Goal: Task Accomplishment & Management: Complete application form

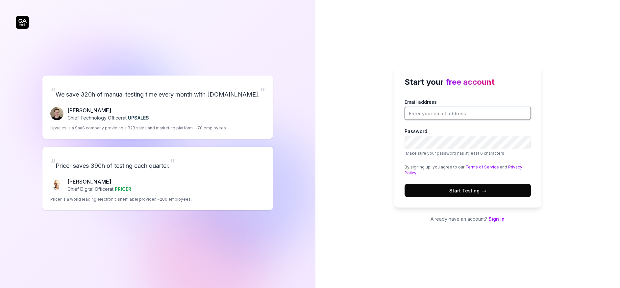
click at [428, 110] on input "Email address" at bounding box center [467, 113] width 126 height 13
type input "[EMAIL_ADDRESS][DOMAIN_NAME]"
click at [404, 184] on button "Start Testing →" at bounding box center [467, 190] width 126 height 13
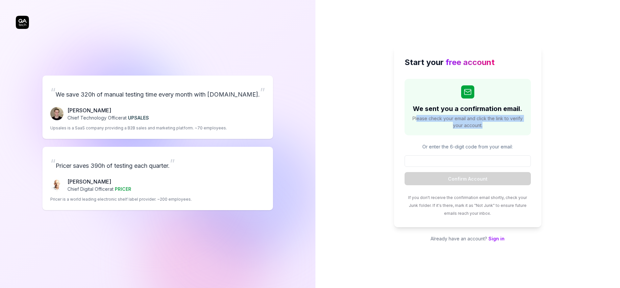
drag, startPoint x: 417, startPoint y: 120, endPoint x: 505, endPoint y: 125, distance: 87.6
click at [505, 125] on span "Please check your email and click the link to verify your account." at bounding box center [467, 122] width 113 height 14
click at [495, 242] on p "Already have an account? Sign in" at bounding box center [467, 238] width 147 height 7
click at [495, 240] on link "Sign in" at bounding box center [496, 239] width 16 height 6
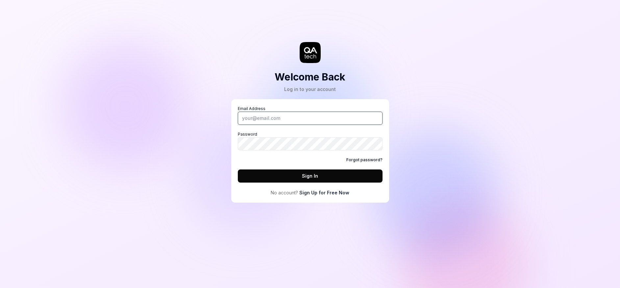
click at [288, 124] on input "Email Address" at bounding box center [310, 118] width 145 height 13
type input "[EMAIL_ADDRESS][DOMAIN_NAME]"
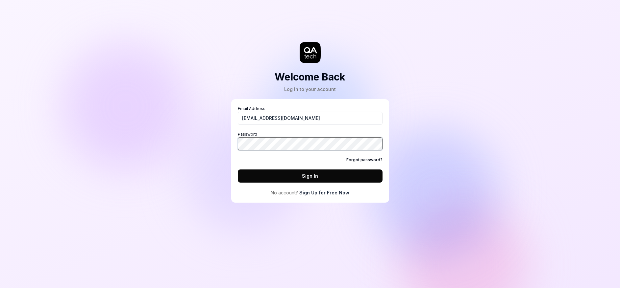
click at [238, 170] on button "Sign In" at bounding box center [310, 176] width 145 height 13
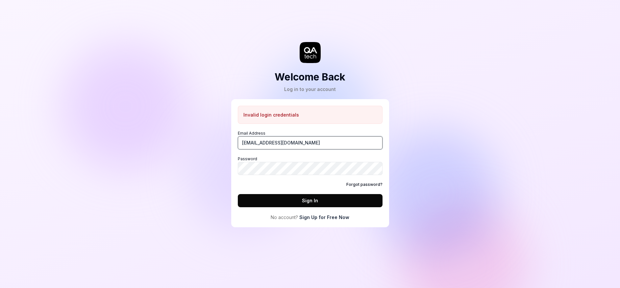
click at [306, 146] on input "[EMAIL_ADDRESS][DOMAIN_NAME]" at bounding box center [310, 142] width 145 height 13
click at [328, 218] on link "Sign Up for Free Now" at bounding box center [324, 217] width 50 height 7
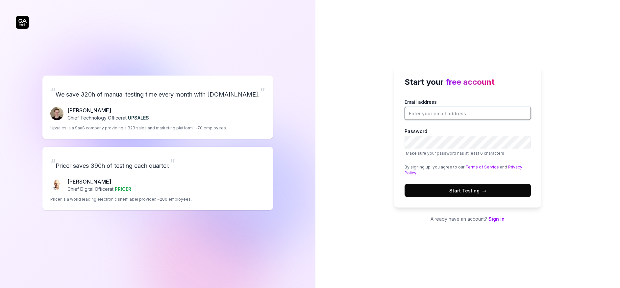
click at [412, 107] on input "Email address" at bounding box center [467, 113] width 126 height 13
paste input "[EMAIL_ADDRESS][DOMAIN_NAME]"
type input "[EMAIL_ADDRESS][DOMAIN_NAME]"
click at [404, 184] on button "Start Testing →" at bounding box center [467, 190] width 126 height 13
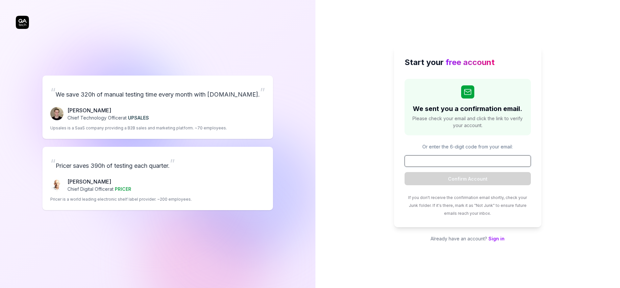
paste input "706596"
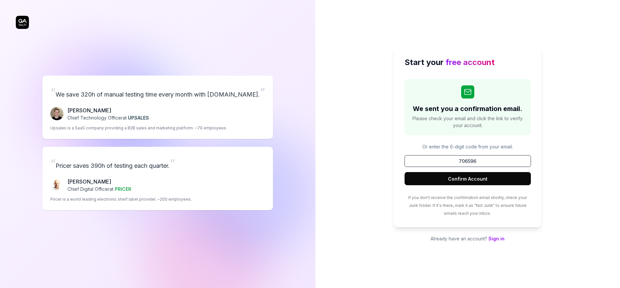
type input "706596"
click at [447, 180] on button "Confirm Account" at bounding box center [467, 178] width 126 height 13
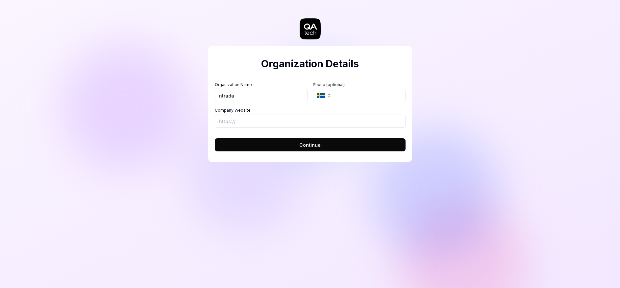
type input "ntrada"
click at [323, 97] on icon "button" at bounding box center [321, 95] width 8 height 5
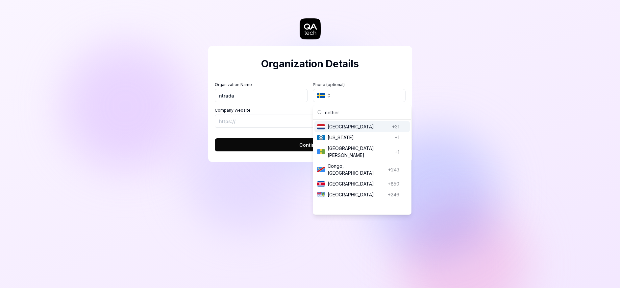
type input "nether"
click at [344, 127] on span "[GEOGRAPHIC_DATA]" at bounding box center [358, 126] width 62 height 7
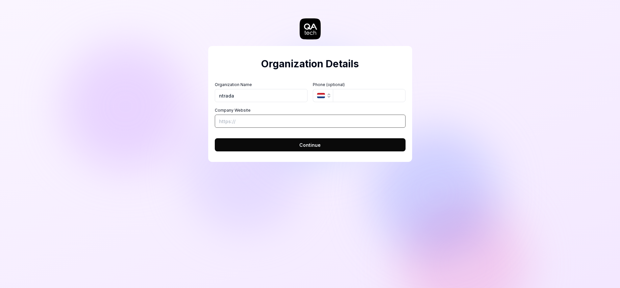
click at [304, 124] on input "Company Website" at bounding box center [310, 121] width 191 height 13
type input "h"
type input "[URL][DOMAIN_NAME]"
click at [310, 149] on button "Continue" at bounding box center [310, 144] width 191 height 13
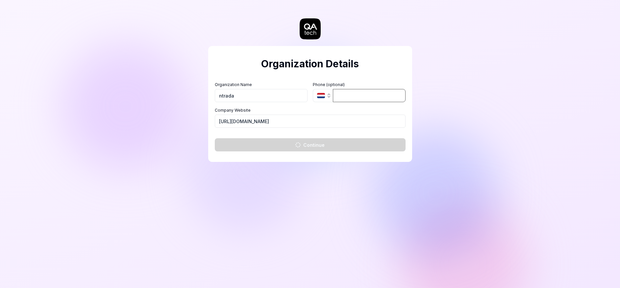
click at [352, 94] on input "tel" at bounding box center [369, 95] width 73 height 13
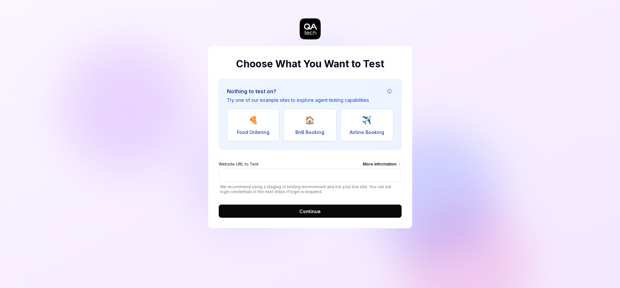
click at [297, 213] on button "Continue" at bounding box center [310, 211] width 183 height 13
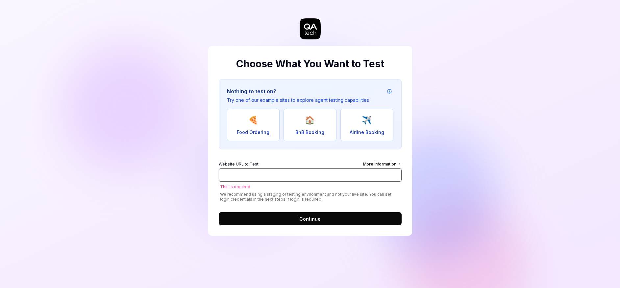
click at [266, 175] on input "Website URL to Test More Information" at bounding box center [310, 175] width 183 height 13
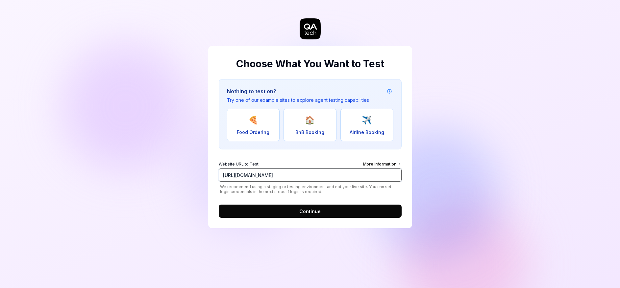
type input "[URL][DOMAIN_NAME]"
click at [299, 213] on button "Continue" at bounding box center [310, 211] width 183 height 13
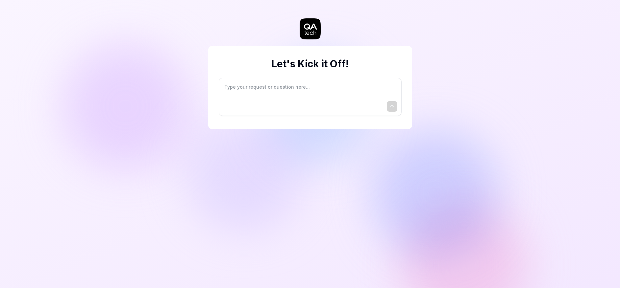
type textarea "*"
type textarea "I"
type textarea "*"
type textarea "I"
type textarea "*"
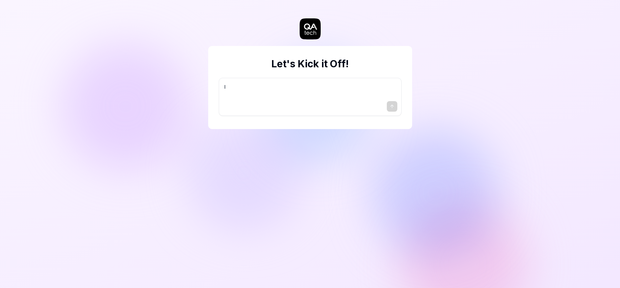
type textarea "I w"
type textarea "*"
type textarea "I wa"
type textarea "*"
type textarea "I wan"
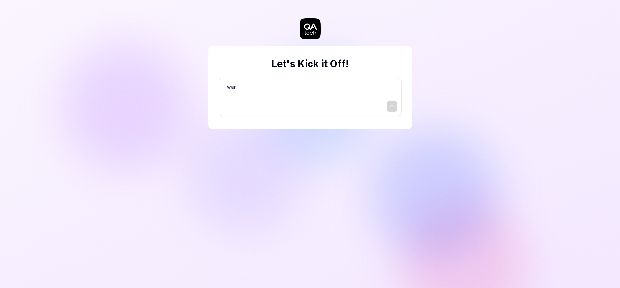
type textarea "*"
type textarea "I want"
type textarea "*"
type textarea "I want"
type textarea "*"
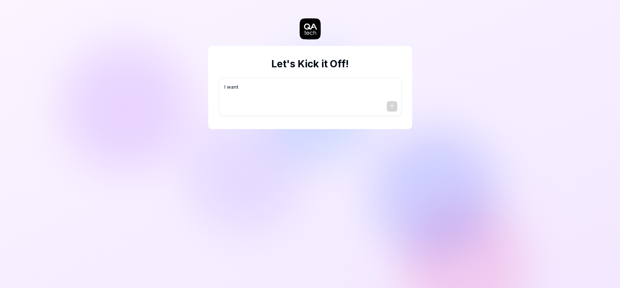
type textarea "I want a"
type textarea "*"
type textarea "I want a"
type textarea "*"
type textarea "I want a g"
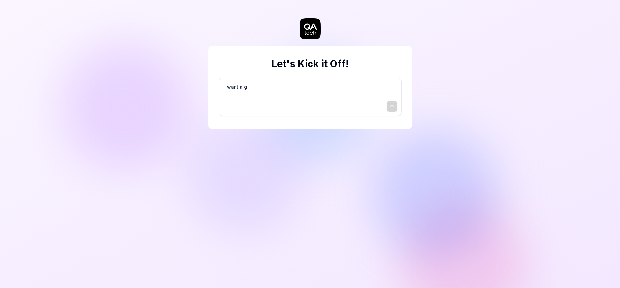
type textarea "*"
type textarea "I want a go"
type textarea "*"
type textarea "I want a goo"
type textarea "*"
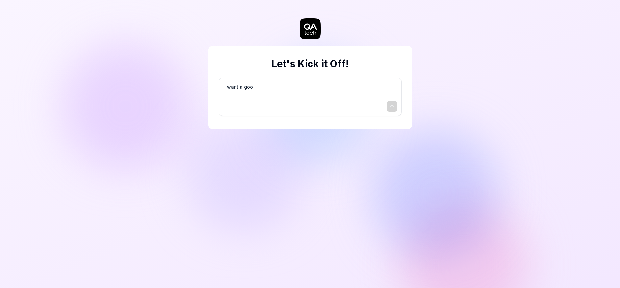
type textarea "I want a good"
type textarea "*"
type textarea "I want a good"
type textarea "*"
type textarea "I want a good t"
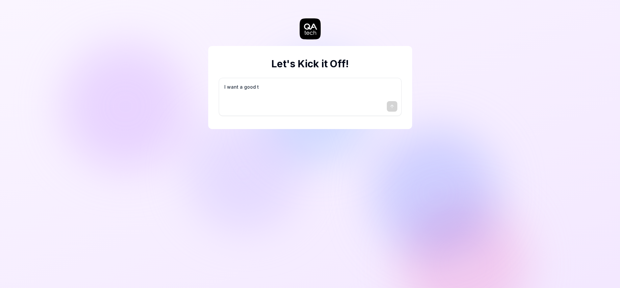
type textarea "*"
type textarea "I want a good te"
type textarea "*"
type textarea "I want a good tes"
type textarea "*"
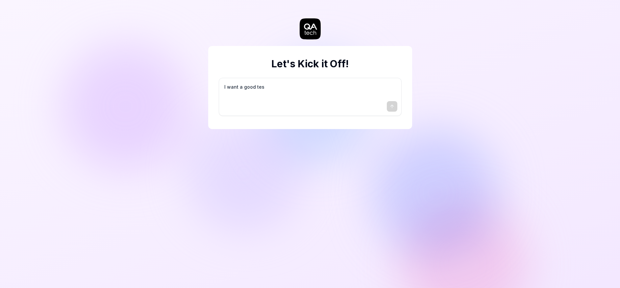
type textarea "I want a good test"
type textarea "*"
type textarea "I want a good test"
type textarea "*"
type textarea "I want a good test s"
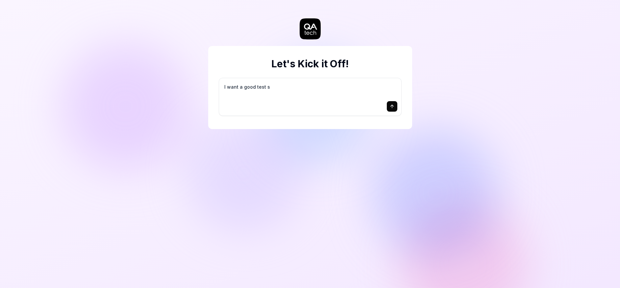
type textarea "*"
type textarea "I want a good test se"
type textarea "*"
type textarea "I want a good test set"
type textarea "*"
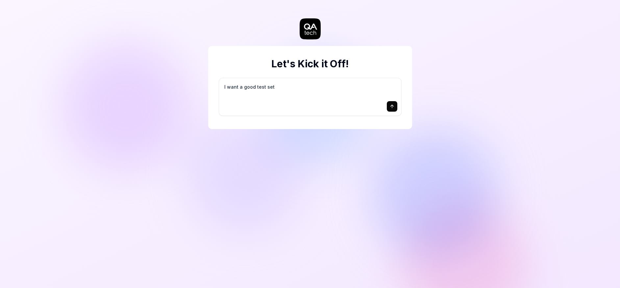
type textarea "I want a good test setu"
type textarea "*"
type textarea "I want a good test setup"
type textarea "*"
type textarea "I want a good test setup"
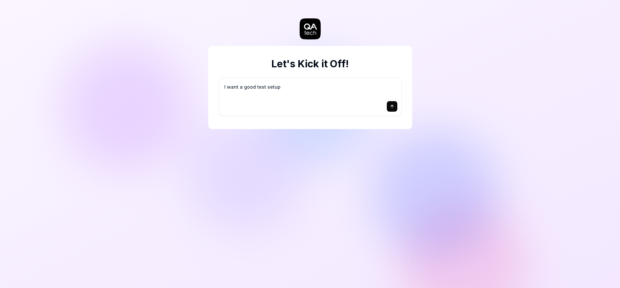
type textarea "*"
type textarea "I want a good test setup f"
type textarea "*"
type textarea "I want a good test setup fo"
type textarea "*"
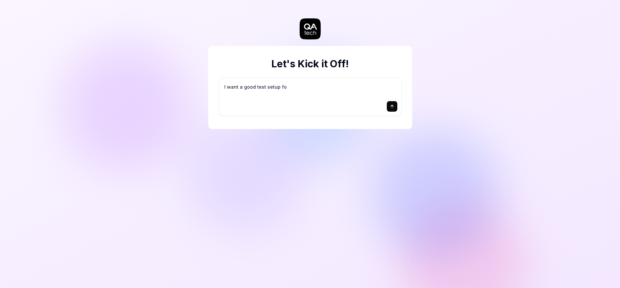
type textarea "I want a good test setup for"
type textarea "*"
type textarea "I want a good test setup for"
type textarea "*"
type textarea "I want a good test setup for m"
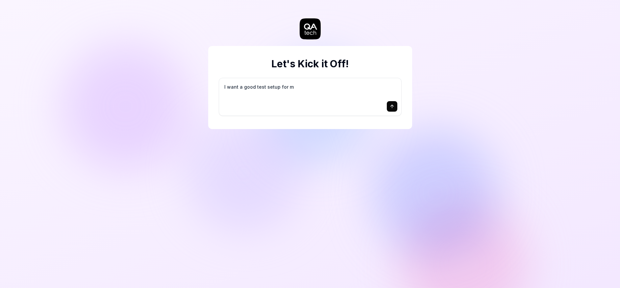
type textarea "*"
type textarea "I want a good test setup for my"
type textarea "*"
type textarea "I want a good test setup for my"
type textarea "*"
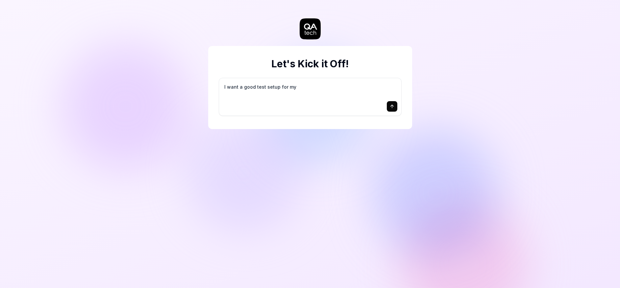
type textarea "I want a good test setup for my s"
type textarea "*"
type textarea "I want a good test setup for my si"
type textarea "*"
type textarea "I want a good test setup for my sit"
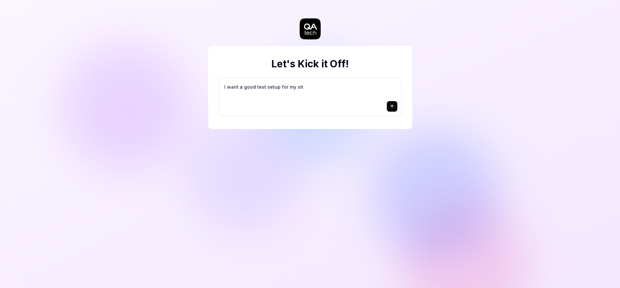
type textarea "*"
type textarea "I want a good test setup for my site"
type textarea "*"
type textarea "I want a good test setup for my site"
type textarea "*"
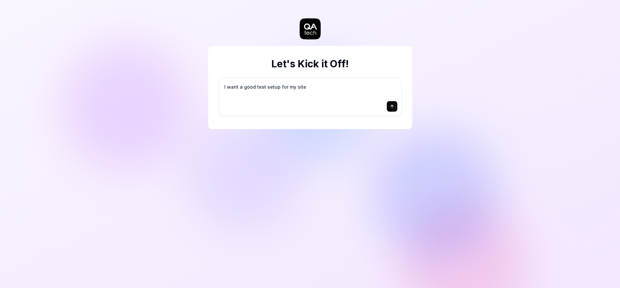
type textarea "I want a good test setup for my site -"
type textarea "*"
type textarea "I want a good test setup for my site -"
type textarea "*"
type textarea "I want a good test setup for my site - h"
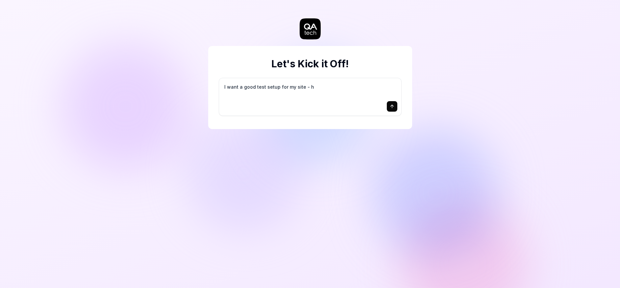
type textarea "*"
type textarea "I want a good test setup for my site - he"
type textarea "*"
type textarea "I want a good test setup for my site - hel"
type textarea "*"
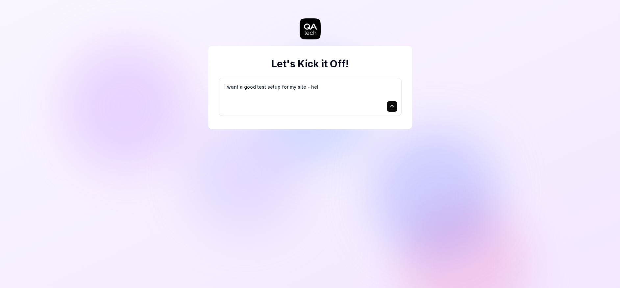
type textarea "I want a good test setup for my site - help"
type textarea "*"
type textarea "I want a good test setup for my site - help"
type textarea "*"
type textarea "I want a good test setup for my site - help m"
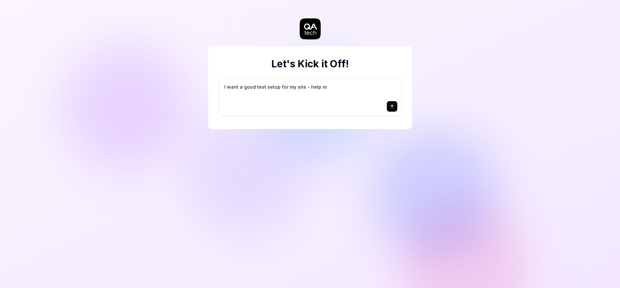
type textarea "*"
type textarea "I want a good test setup for my site - help me"
type textarea "*"
type textarea "I want a good test setup for my site - help me"
type textarea "*"
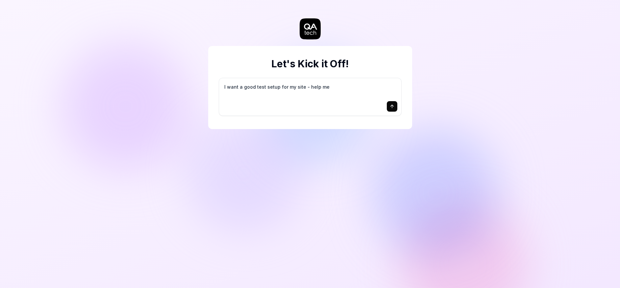
type textarea "I want a good test setup for my site - help me c"
type textarea "*"
type textarea "I want a good test setup for my site - help me cr"
type textarea "*"
type textarea "I want a good test setup for my site - help me cre"
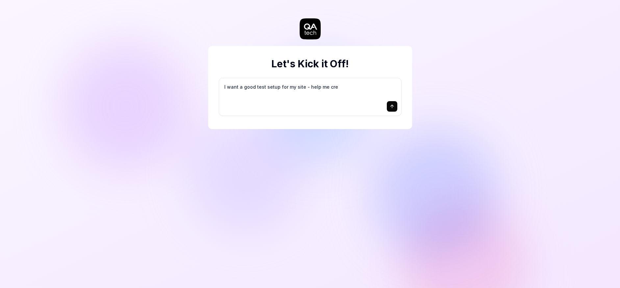
type textarea "*"
type textarea "I want a good test setup for my site - help me crea"
type textarea "*"
type textarea "I want a good test setup for my site - help me creat"
type textarea "*"
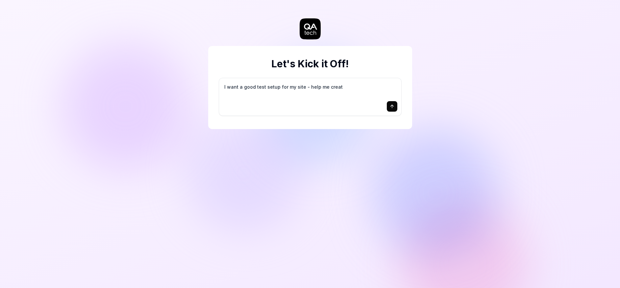
type textarea "I want a good test setup for my site - help me create"
type textarea "*"
type textarea "I want a good test setup for my site - help me create"
type textarea "*"
type textarea "I want a good test setup for my site - help me create t"
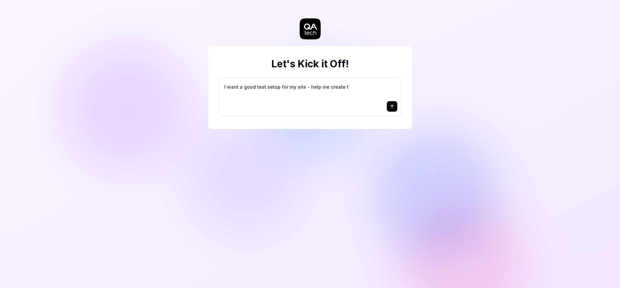
type textarea "*"
type textarea "I want a good test setup for my site - help me create th"
type textarea "*"
type textarea "I want a good test setup for my site - help me create the"
type textarea "*"
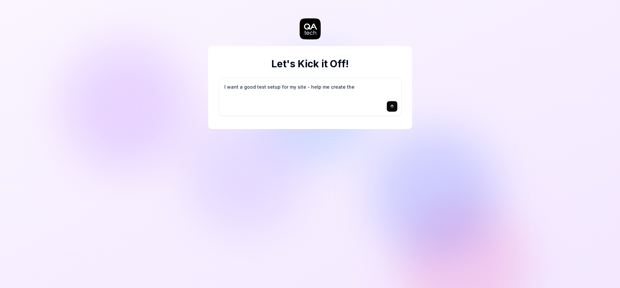
type textarea "I want a good test setup for my site - help me create the"
type textarea "*"
type textarea "I want a good test setup for my site - help me create the f"
type textarea "*"
type textarea "I want a good test setup for my site - help me create the fi"
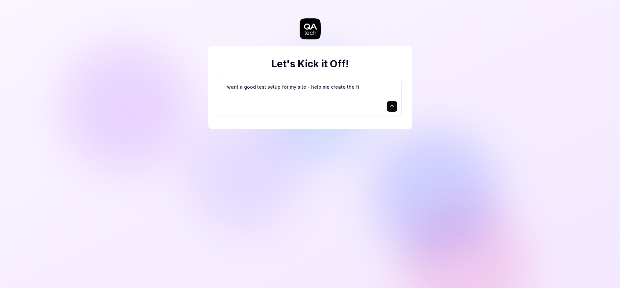
type textarea "*"
type textarea "I want a good test setup for my site - help me create the fir"
type textarea "*"
type textarea "I want a good test setup for my site - help me create the firs"
type textarea "*"
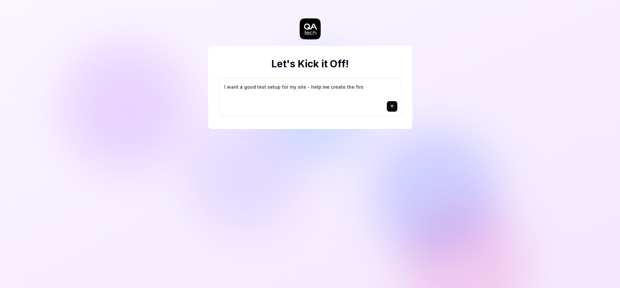
type textarea "I want a good test setup for my site - help me create the first"
type textarea "*"
type textarea "I want a good test setup for my site - help me create the first"
type textarea "*"
type textarea "I want a good test setup for my site - help me create the first 3"
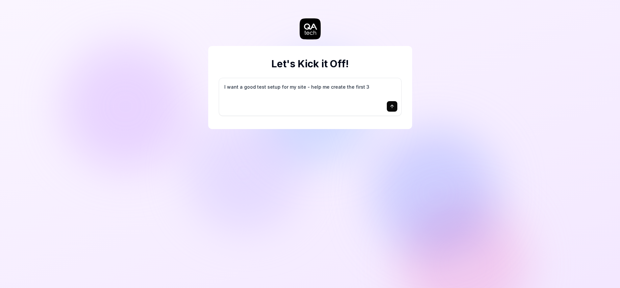
type textarea "*"
type textarea "I want a good test setup for my site - help me create the first 3-"
type textarea "*"
type textarea "I want a good test setup for my site - help me create the first 3-5"
type textarea "*"
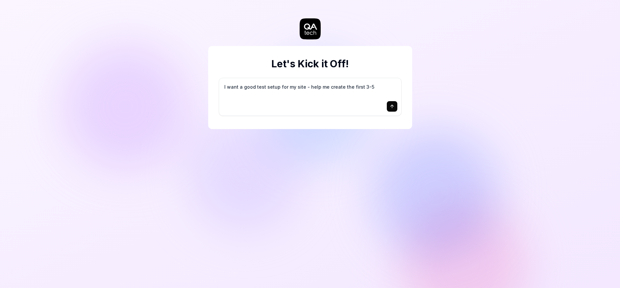
type textarea "I want a good test setup for my site - help me create the first 3-5"
type textarea "*"
type textarea "I want a good test setup for my site - help me create the first 3-5 t"
type textarea "*"
type textarea "I want a good test setup for my site - help me create the first 3-5 te"
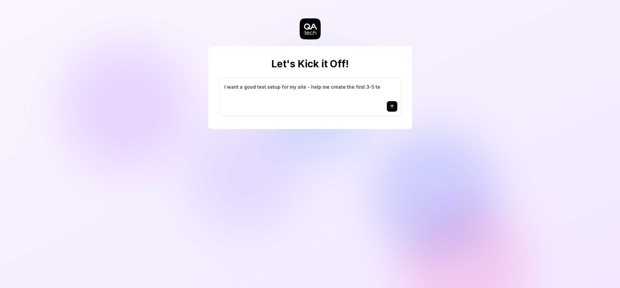
type textarea "*"
type textarea "I want a good test setup for my site - help me create the first 3-5 tes"
type textarea "*"
type textarea "I want a good test setup for my site - help me create the first 3-5 test"
type textarea "*"
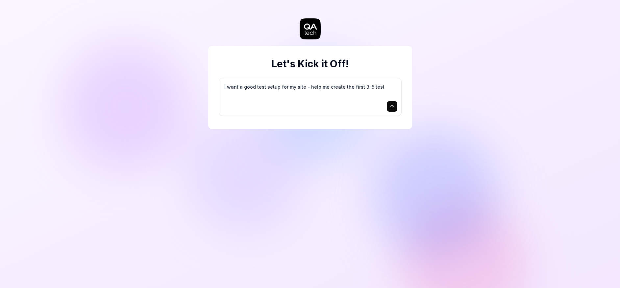
type textarea "I want a good test setup for my site - help me create the first 3-5 test"
type textarea "*"
type textarea "I want a good test setup for my site - help me create the first 3-5 test c"
type textarea "*"
type textarea "I want a good test setup for my site - help me create the first 3-5 test ca"
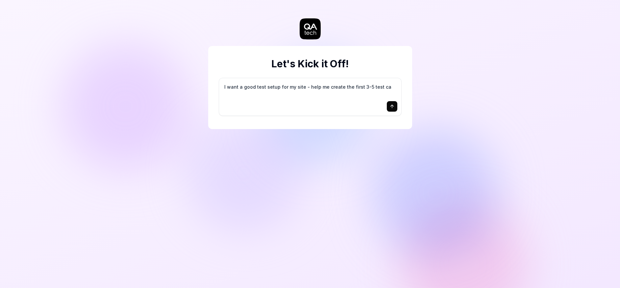
type textarea "*"
type textarea "I want a good test setup for my site - help me create the first 3-5 test cas"
type textarea "*"
type textarea "I want a good test setup for my site - help me create the first 3-5 test case"
type textarea "*"
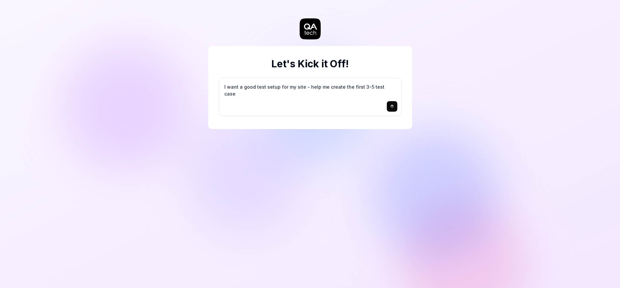
type textarea "I want a good test setup for my site - help me create the first 3-5 test cases"
click at [334, 88] on textarea "I want a good test setup for my site - help me create the first 3-5 test cases" at bounding box center [310, 90] width 174 height 16
click at [303, 27] on icon at bounding box center [309, 28] width 21 height 21
type textarea "*"
type textarea "I"
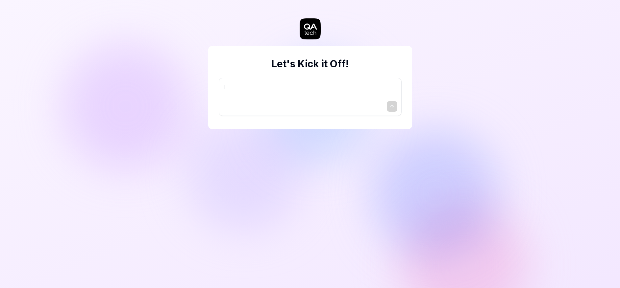
type textarea "*"
type textarea "I"
type textarea "*"
type textarea "I w"
type textarea "*"
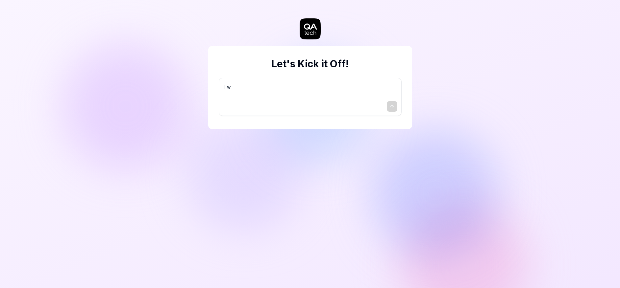
type textarea "I wa"
type textarea "*"
type textarea "I wan"
type textarea "*"
type textarea "I want"
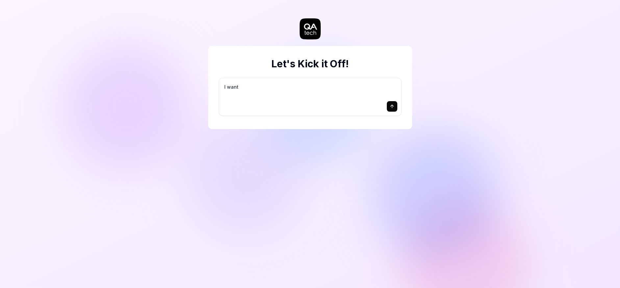
type textarea "*"
type textarea "I want"
type textarea "*"
type textarea "I want a"
type textarea "*"
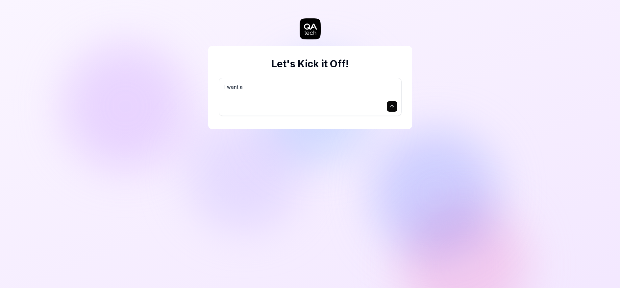
type textarea "I want a"
type textarea "*"
type textarea "I want a g"
type textarea "*"
type textarea "I want a go"
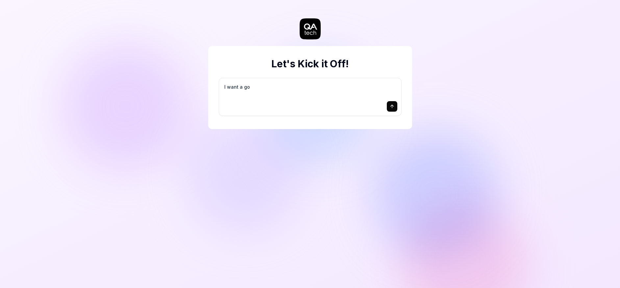
type textarea "*"
type textarea "I want a goo"
type textarea "*"
type textarea "I want a good"
type textarea "*"
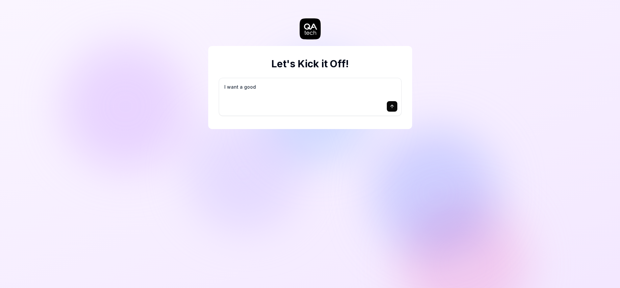
type textarea "I want a good"
type textarea "*"
type textarea "I want a good t"
type textarea "*"
type textarea "I want a good te"
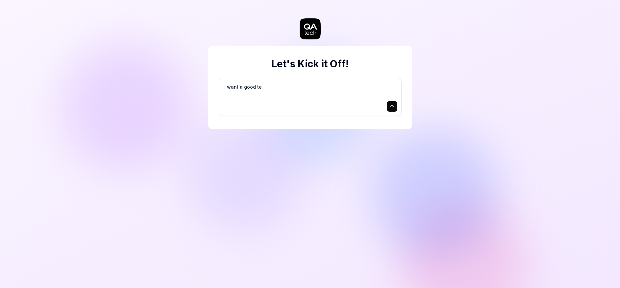
type textarea "*"
type textarea "I want a good tes"
click at [388, 109] on button "submit" at bounding box center [392, 106] width 11 height 11
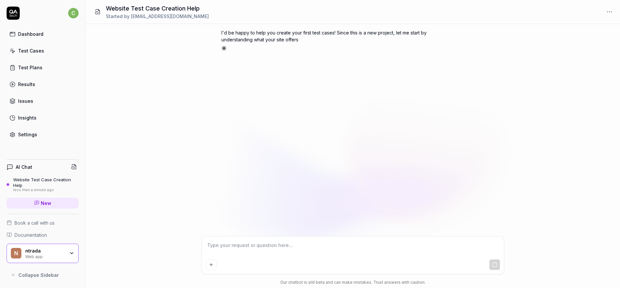
click at [71, 258] on div "n ntrada Web app" at bounding box center [43, 254] width 72 height 20
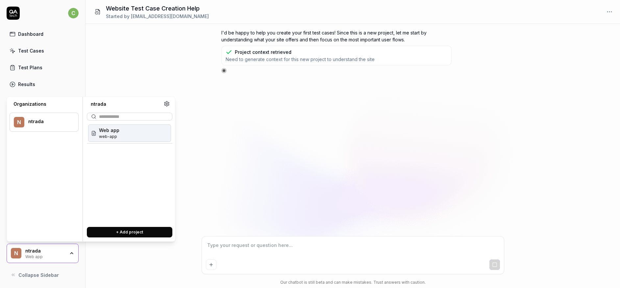
click at [174, 99] on div "Organizations n ntrada ntrada Web app web-app + Add project" at bounding box center [91, 169] width 169 height 145
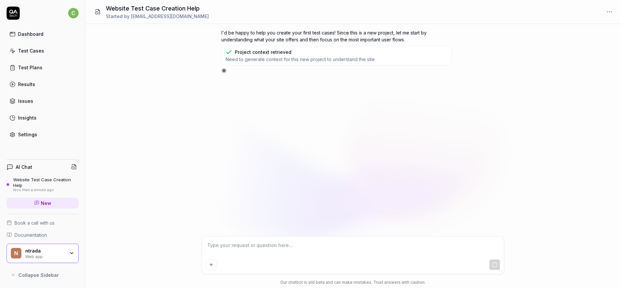
click at [164, 84] on div "I'd be happy to help you create your first test cases! Since this is a new proj…" at bounding box center [352, 130] width 534 height 212
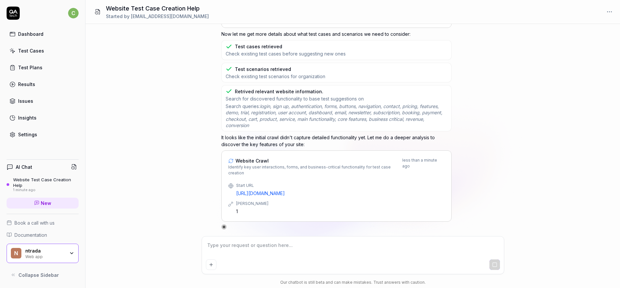
scroll to position [142, 0]
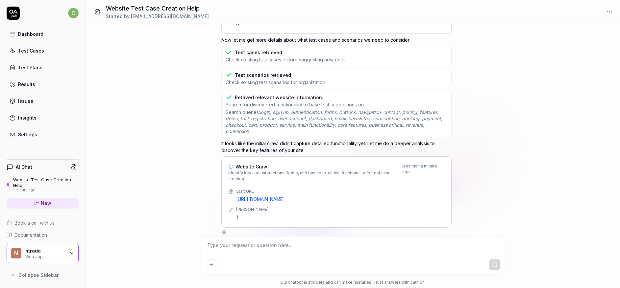
click at [493, 202] on div "I want a good test setup for my site - help me create the first 3-5 test cases …" at bounding box center [352, 130] width 534 height 212
